Goal: Information Seeking & Learning: Learn about a topic

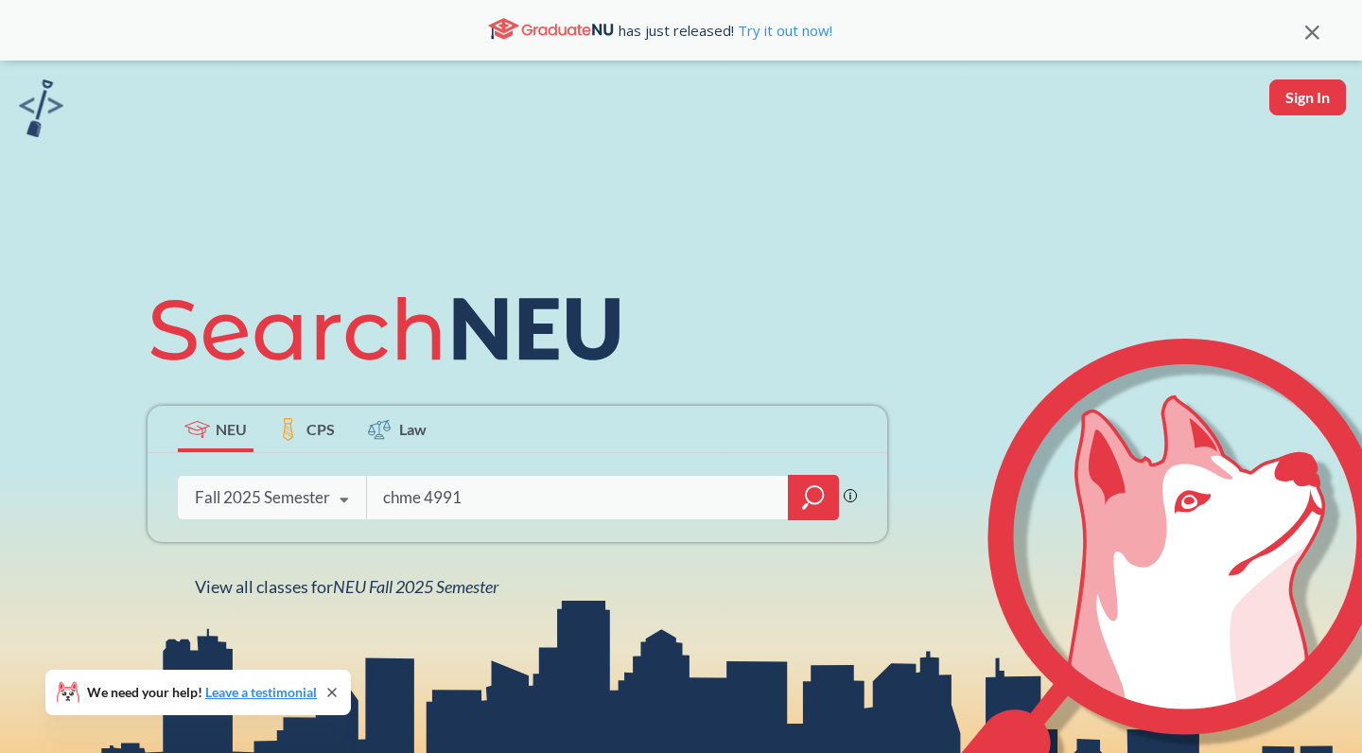
type input "chme 4991"
click at [810, 507] on icon "magnifying glass" at bounding box center [813, 497] width 23 height 26
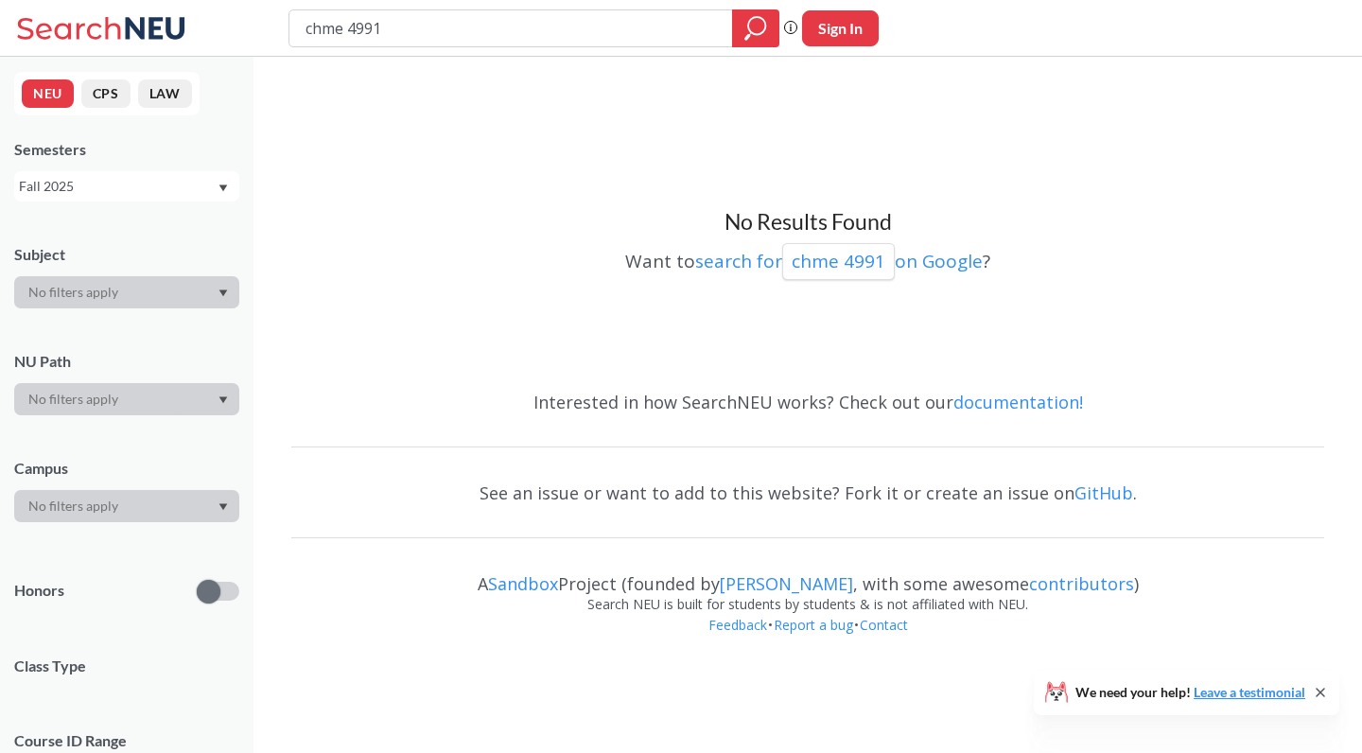
click at [395, 28] on input "chme 4991" at bounding box center [511, 28] width 415 height 32
type input "c"
type input "capstone"
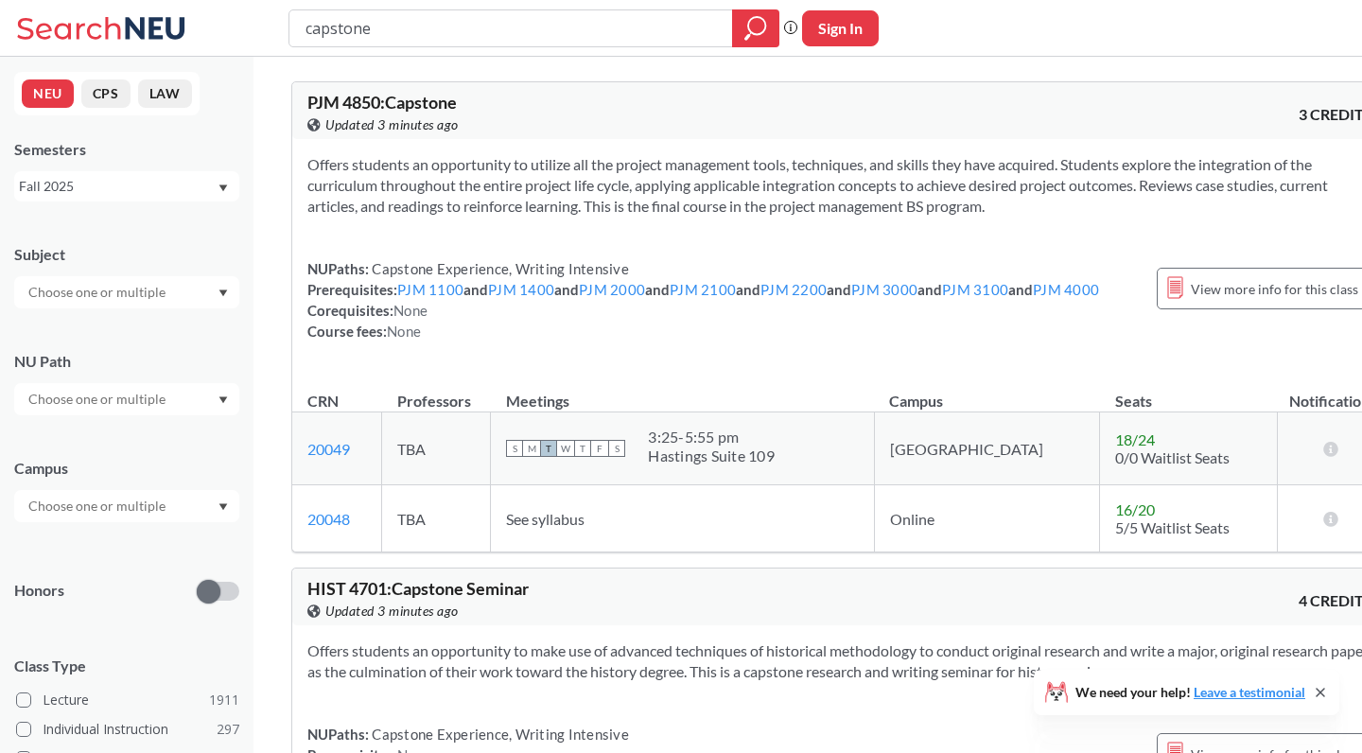
click at [149, 296] on input "text" at bounding box center [98, 292] width 159 height 23
type input "ch"
click at [114, 391] on p "Chemical Engineering" at bounding box center [132, 397] width 214 height 19
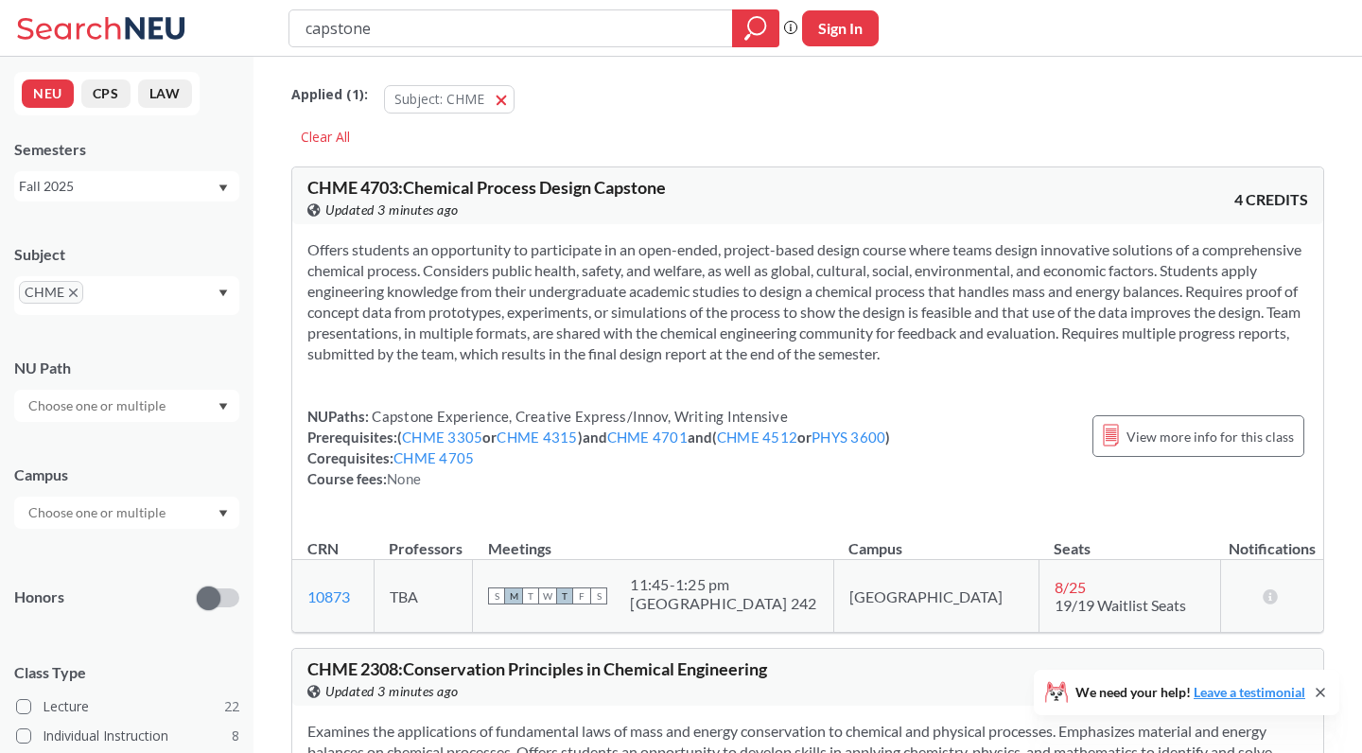
drag, startPoint x: 391, startPoint y: 29, endPoint x: 262, endPoint y: 24, distance: 128.7
click at [262, 26] on div "capstone Phrase search guarantees the exact search appears in the results. Ex. …" at bounding box center [681, 28] width 1362 height 57
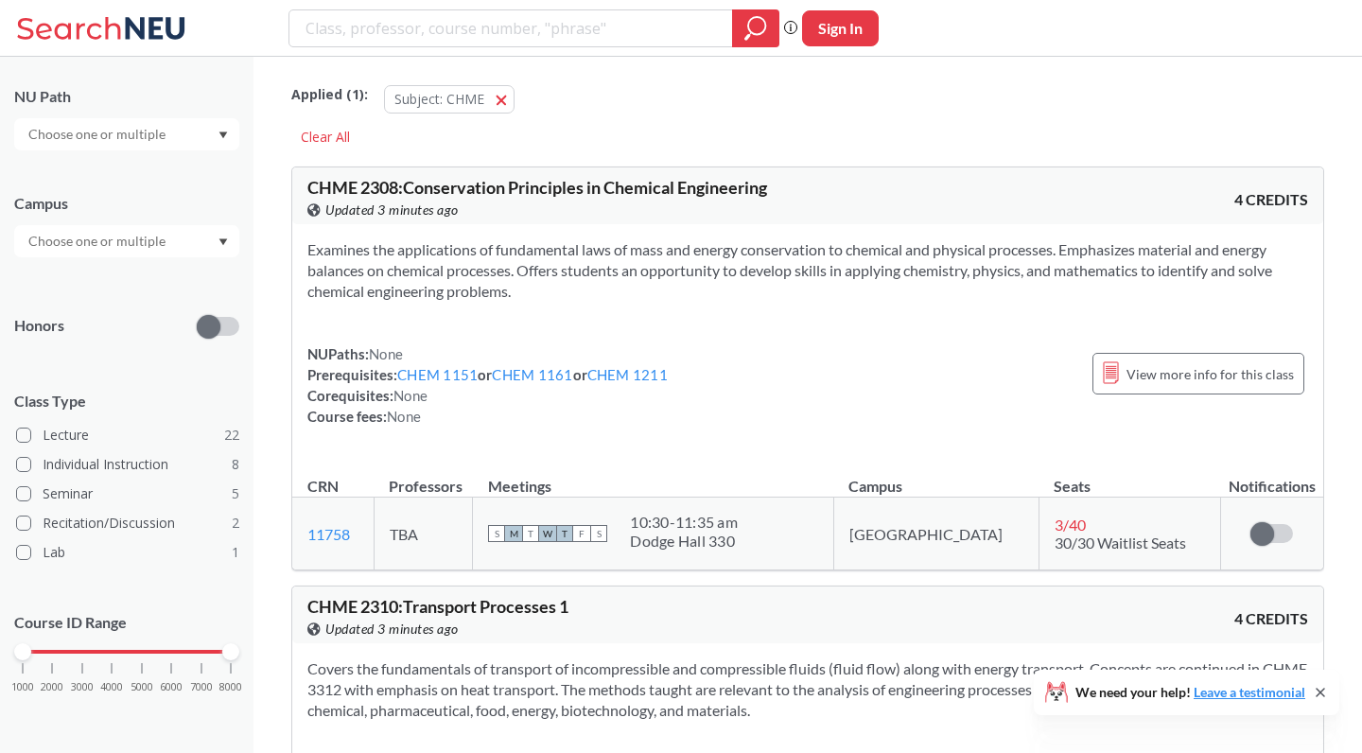
scroll to position [270, 0]
drag, startPoint x: 26, startPoint y: 657, endPoint x: 113, endPoint y: 659, distance: 86.1
click at [113, 659] on div "1000 2000 3000 4000 5000 6000 7000 8000" at bounding box center [126, 688] width 225 height 85
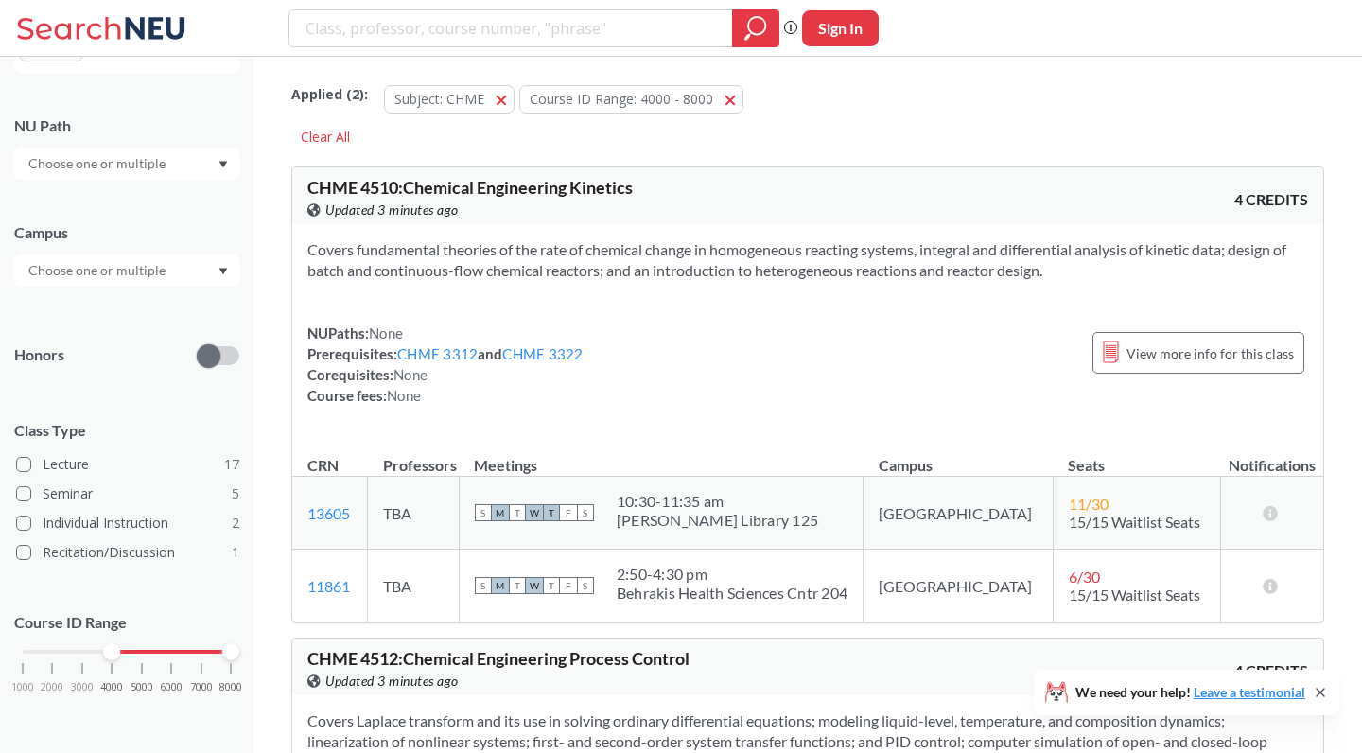
scroll to position [241, 0]
drag, startPoint x: 227, startPoint y: 651, endPoint x: 145, endPoint y: 661, distance: 82.9
click at [145, 661] on div "1000 2000 3000 4000 5000 6000 7000 8000" at bounding box center [126, 688] width 225 height 85
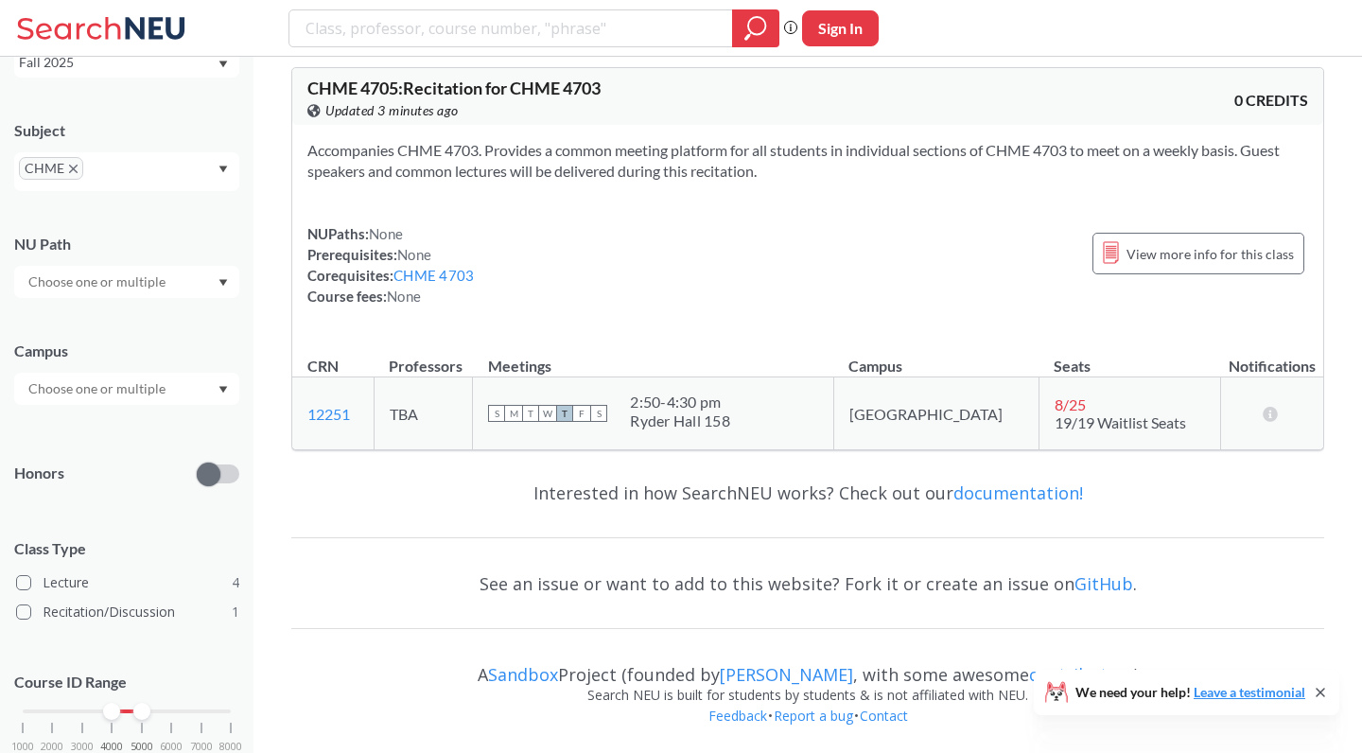
scroll to position [2009, 0]
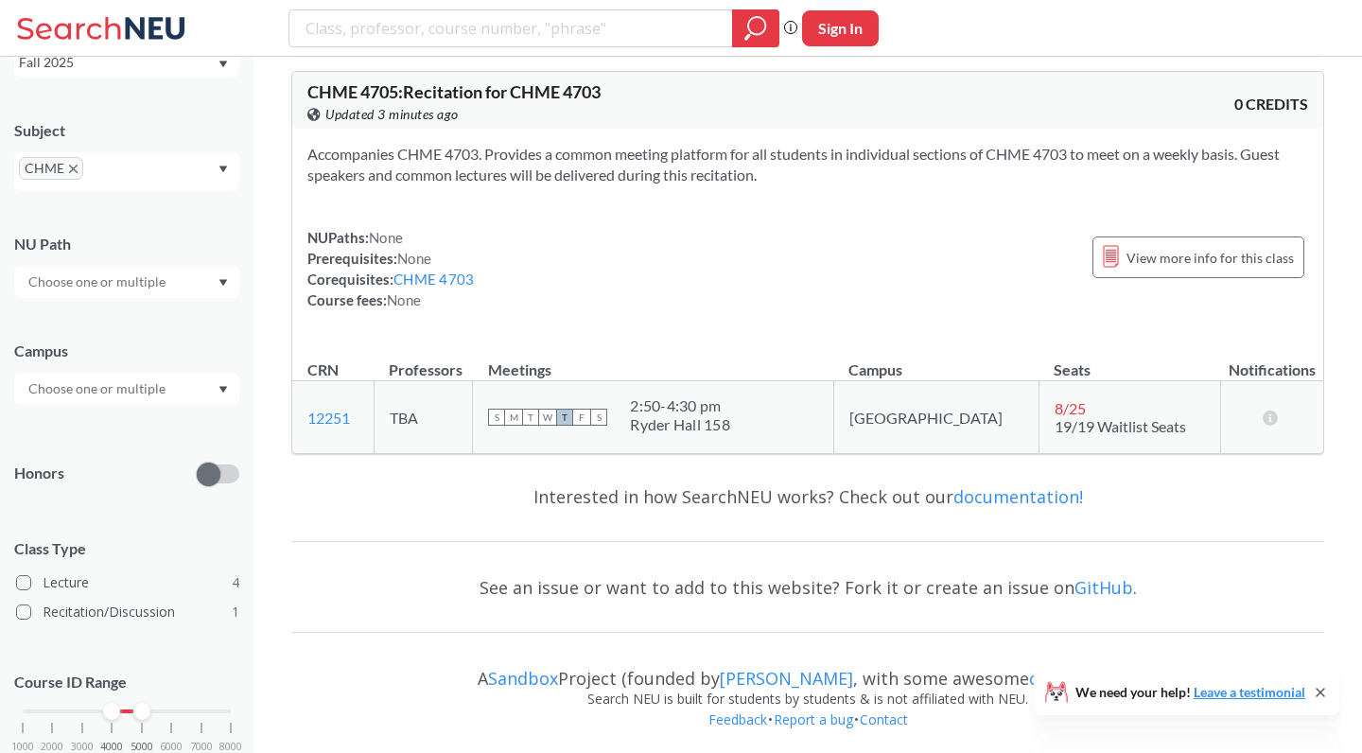
click at [1217, 4] on div "Phrase search guarantees the exact search appears in the results. Ex. If you wa…" at bounding box center [681, 28] width 1362 height 57
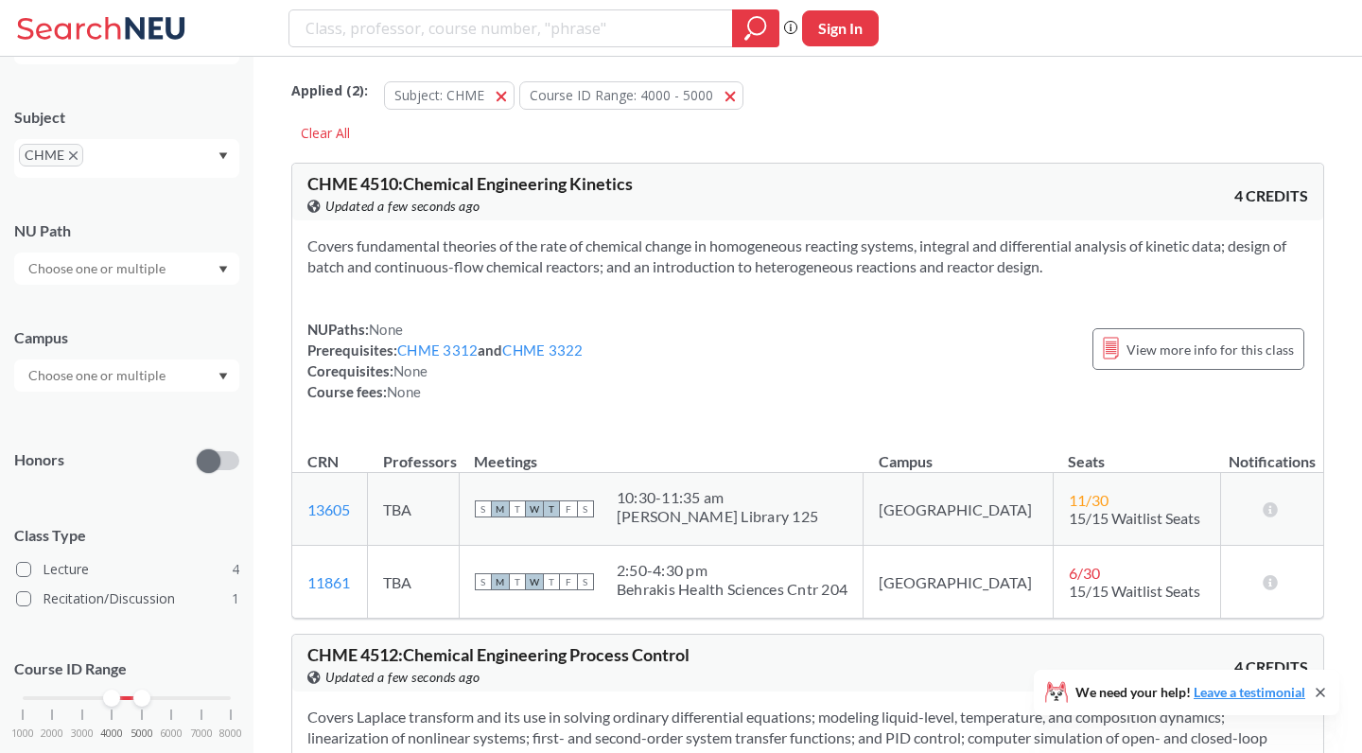
scroll to position [5, 0]
click at [149, 154] on div "CHME" at bounding box center [126, 158] width 225 height 39
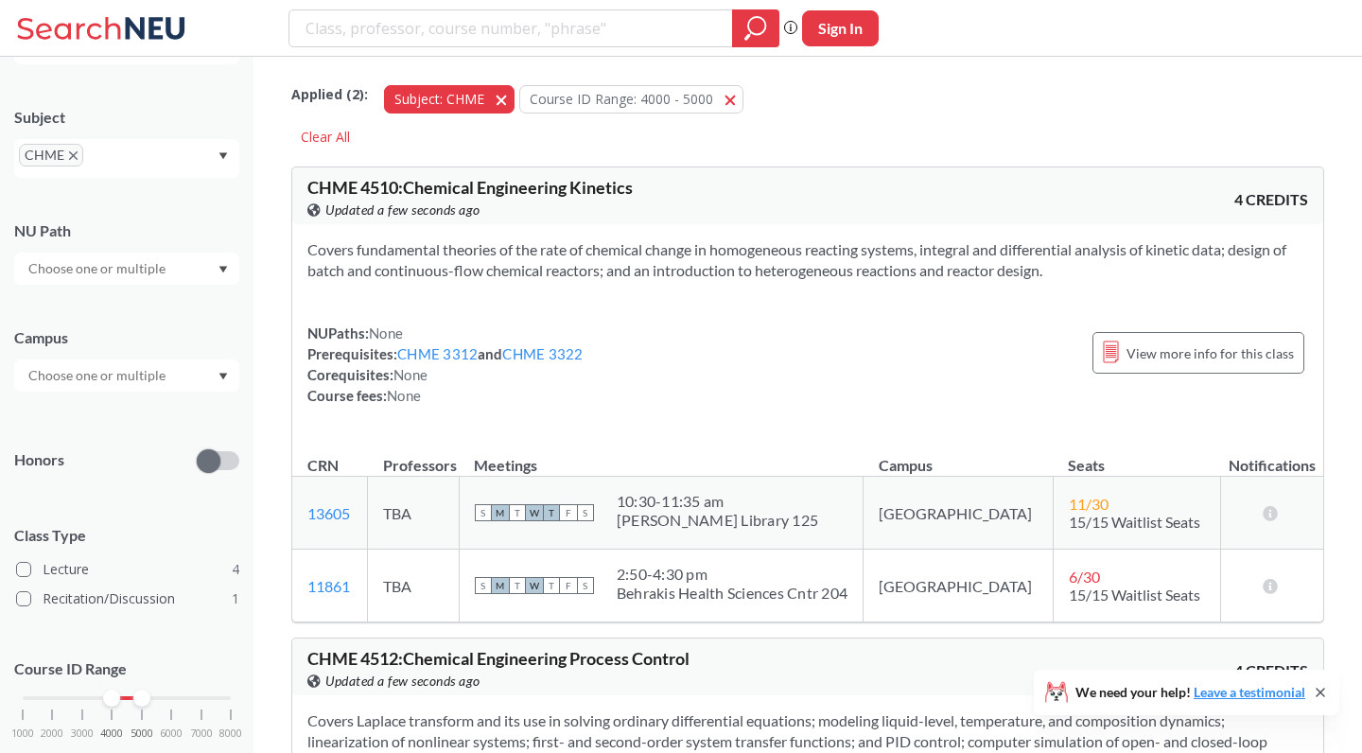
scroll to position [0, 0]
click at [508, 96] on span "button" at bounding box center [508, 99] width 0 height 18
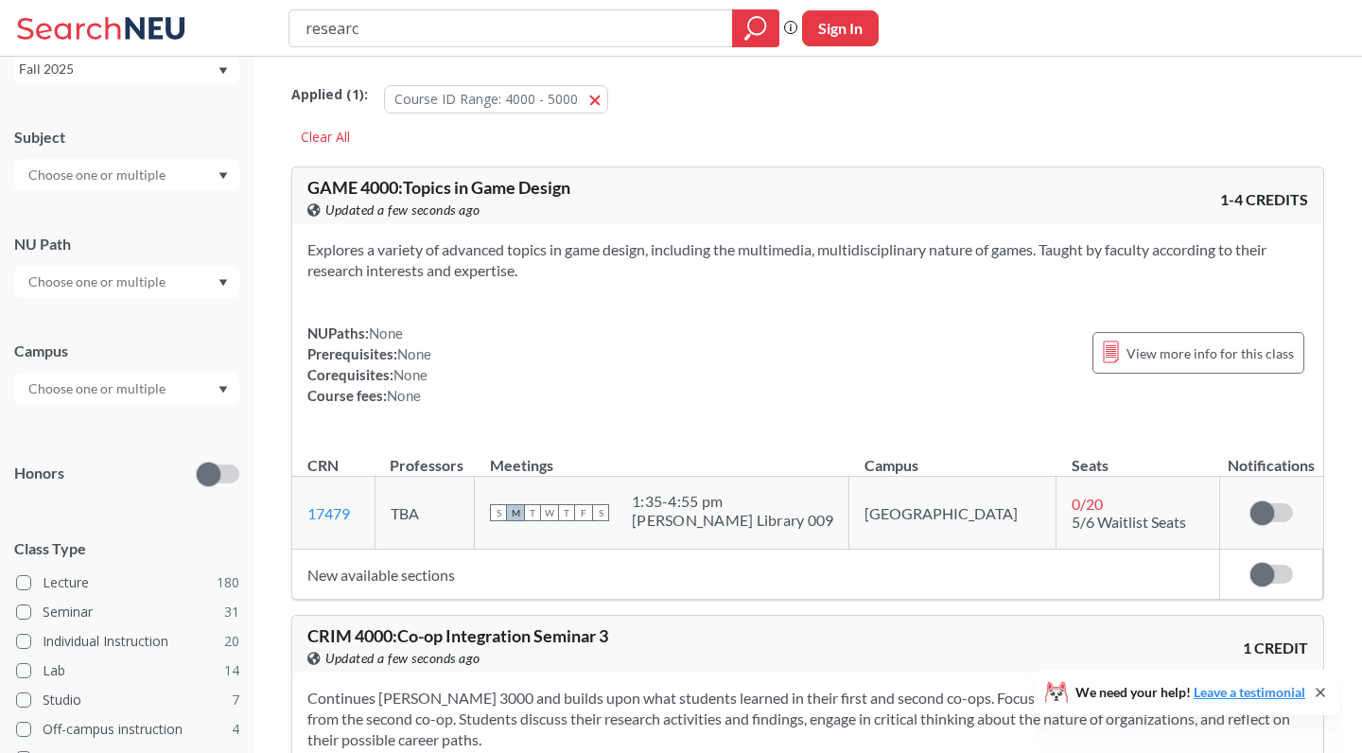
type input "research"
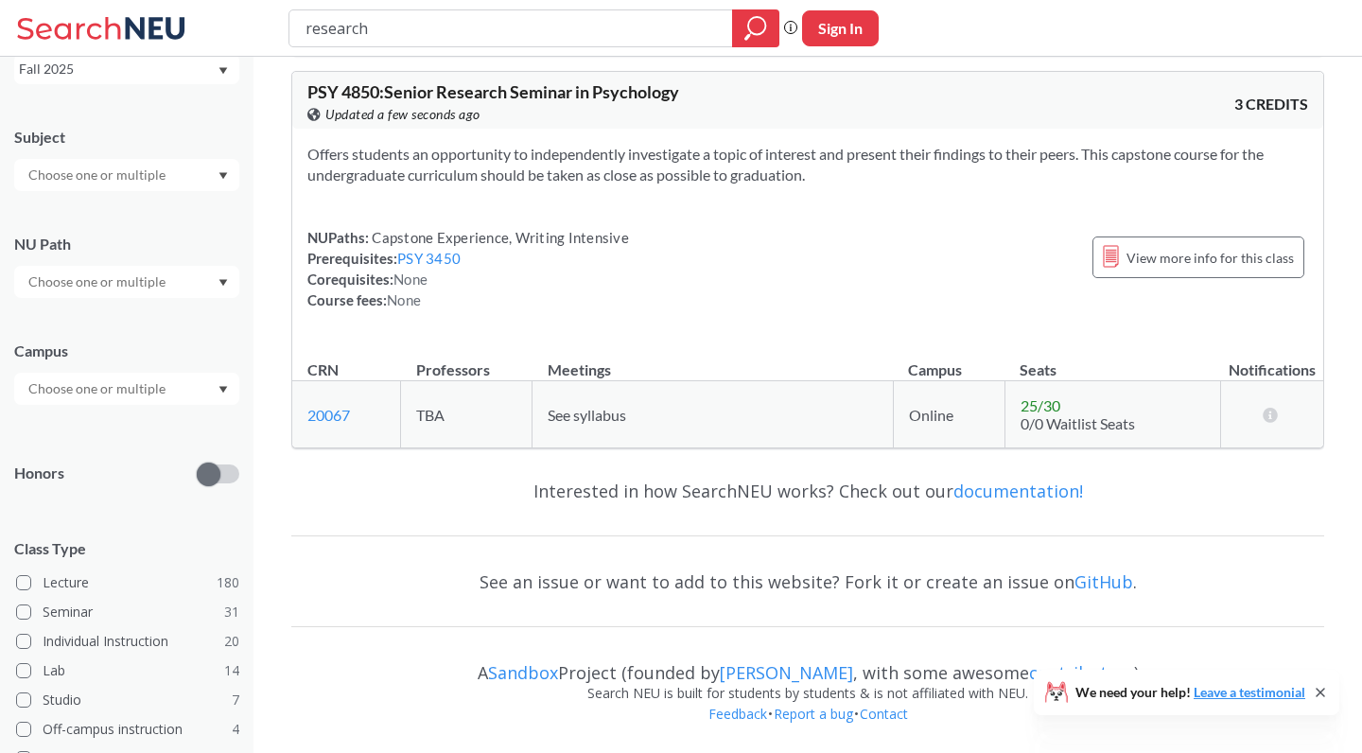
scroll to position [4235, 0]
